Goal: Find specific page/section: Find specific page/section

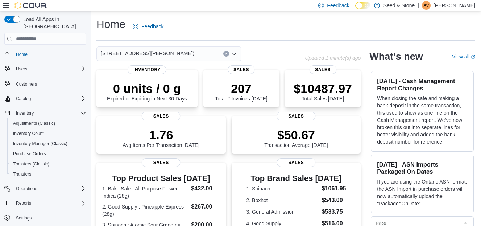
click at [235, 51] on icon "Open list of options" at bounding box center [234, 54] width 6 height 6
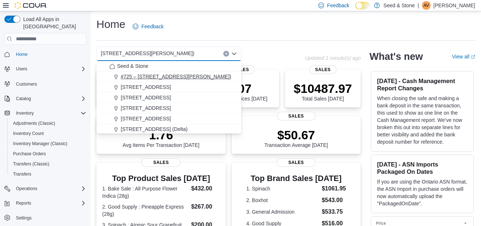
click at [200, 75] on span "#725 – 19800 Lougheed Hwy (Pitt Meadows)" at bounding box center [176, 76] width 111 height 7
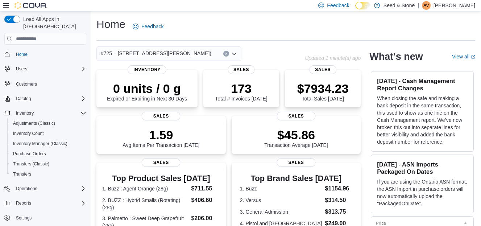
click at [234, 54] on icon "Open list of options" at bounding box center [234, 54] width 4 height 2
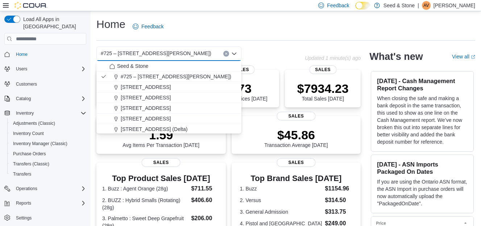
scroll to position [33, 0]
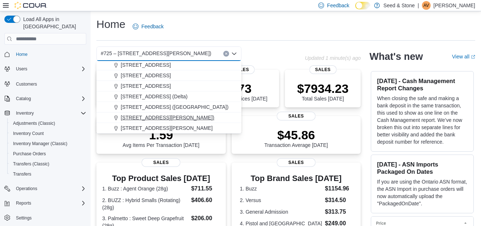
click at [207, 117] on span "[STREET_ADDRESS][PERSON_NAME])" at bounding box center [167, 117] width 93 height 7
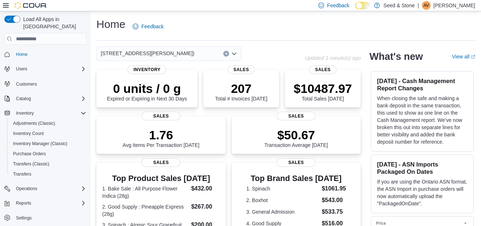
click at [258, 26] on div "Home Feedback" at bounding box center [285, 26] width 379 height 19
